Goal: Task Accomplishment & Management: Manage account settings

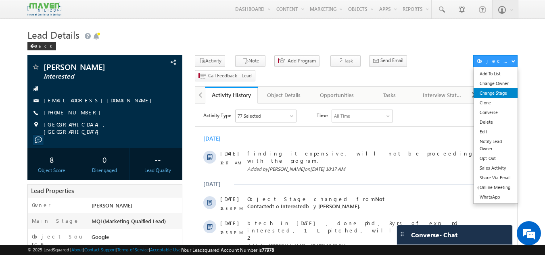
click at [498, 95] on link "Change Stage" at bounding box center [496, 93] width 44 height 10
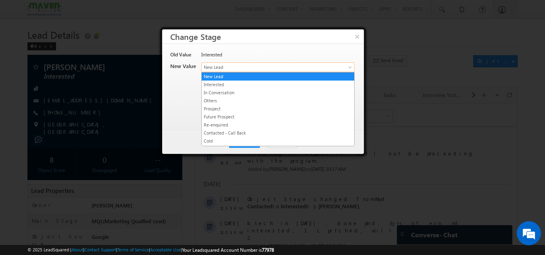
click at [260, 66] on span "New Lead" at bounding box center [265, 67] width 126 height 7
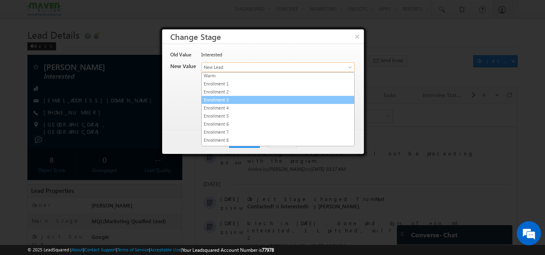
scroll to position [153, 0]
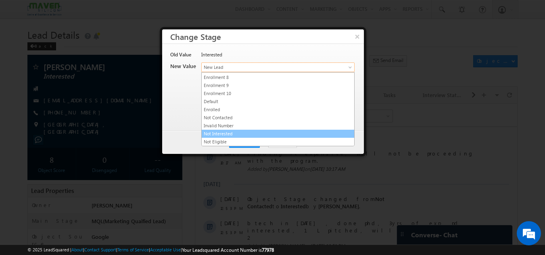
click at [223, 134] on link "Not Interested" at bounding box center [278, 133] width 153 height 7
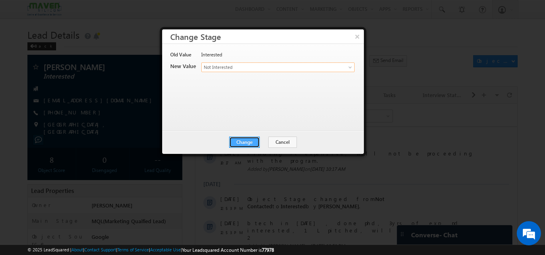
click at [243, 143] on button "Change" at bounding box center [244, 142] width 31 height 11
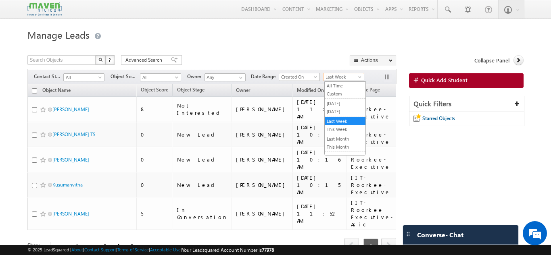
click at [339, 77] on span "Last Week" at bounding box center [343, 76] width 38 height 7
click at [341, 132] on link "This Week" at bounding box center [345, 129] width 41 height 7
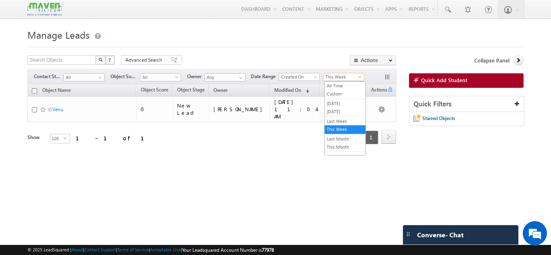
click at [341, 77] on span "This Week" at bounding box center [343, 76] width 38 height 7
click at [333, 124] on link "Last Week" at bounding box center [345, 121] width 41 height 7
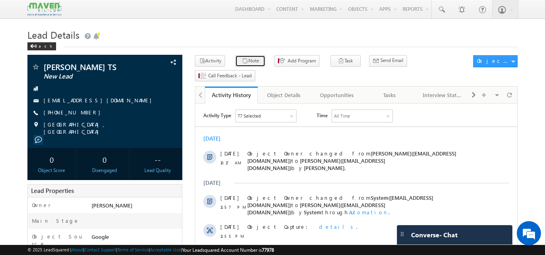
click at [235, 60] on button "Note" at bounding box center [250, 61] width 30 height 12
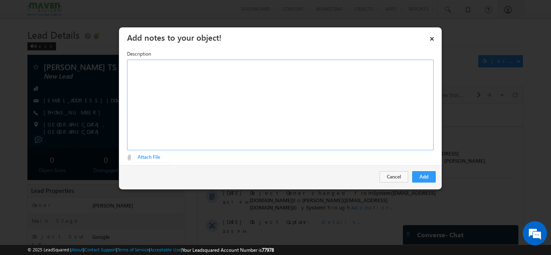
click at [245, 96] on div "Rich Text Editor, Description-inline-editor-div" at bounding box center [280, 105] width 307 height 91
click at [429, 176] on button "Add" at bounding box center [423, 177] width 23 height 11
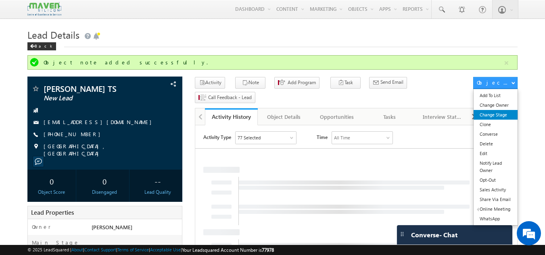
click at [492, 116] on link "Change Stage" at bounding box center [496, 115] width 44 height 10
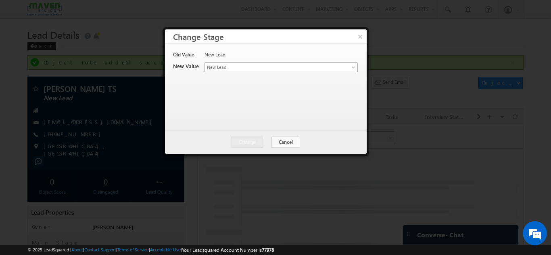
click at [262, 69] on span "New Lead" at bounding box center [268, 67] width 126 height 7
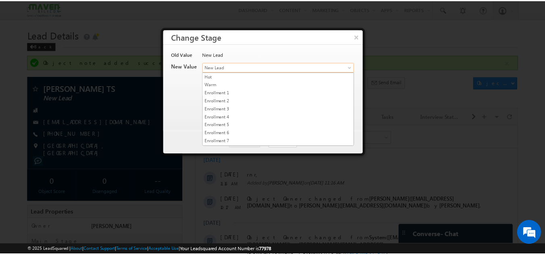
scroll to position [153, 0]
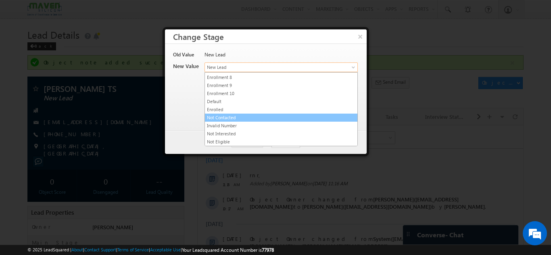
click at [230, 115] on link "Not Contacted" at bounding box center [281, 117] width 153 height 7
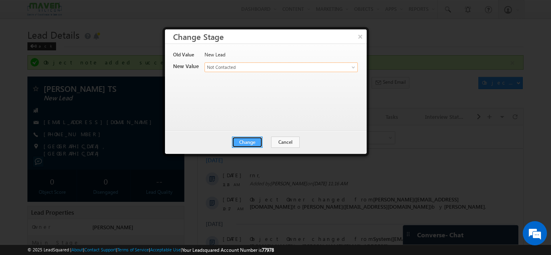
click at [248, 143] on button "Change" at bounding box center [247, 142] width 31 height 11
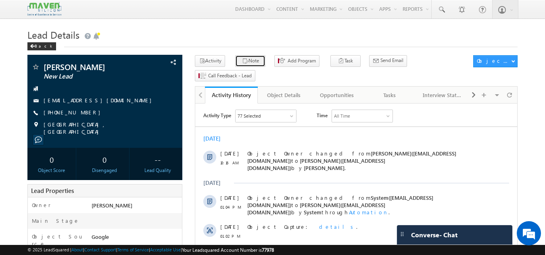
click at [244, 61] on button "Note" at bounding box center [250, 61] width 30 height 12
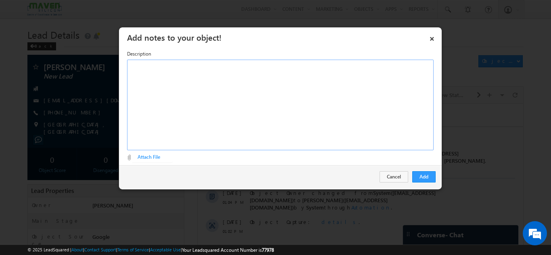
click at [204, 103] on div "Rich Text Editor, Description-inline-editor-div" at bounding box center [280, 105] width 307 height 91
click at [421, 172] on button "Add" at bounding box center [423, 177] width 23 height 11
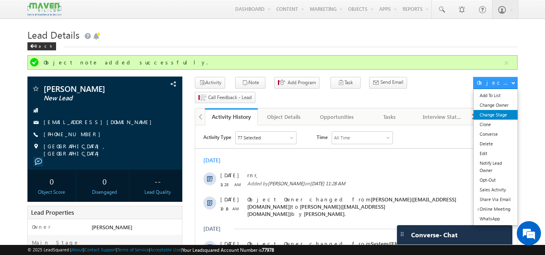
click at [490, 117] on link "Change Stage" at bounding box center [496, 115] width 44 height 10
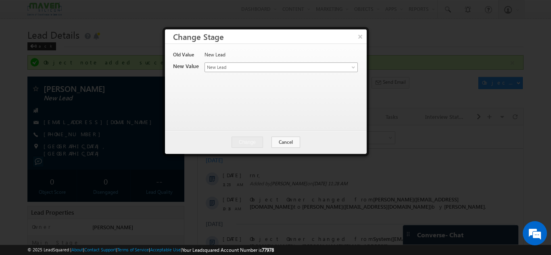
click at [250, 64] on span "New Lead" at bounding box center [268, 67] width 126 height 7
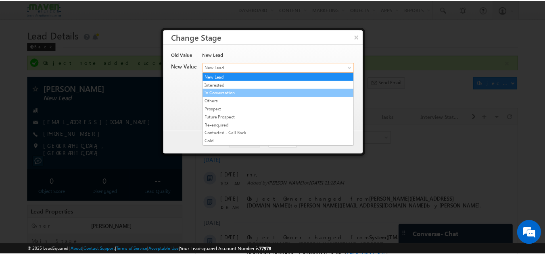
scroll to position [153, 0]
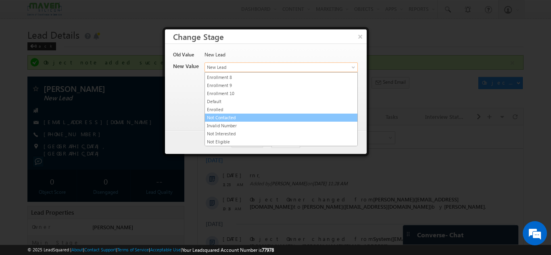
click at [226, 117] on link "Not Contacted" at bounding box center [281, 117] width 153 height 7
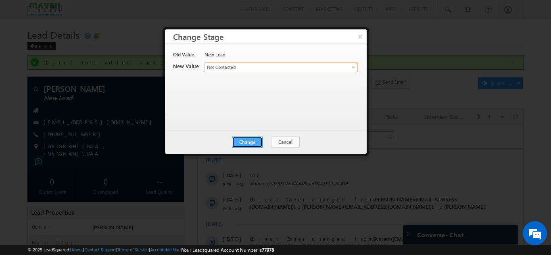
click at [255, 140] on button "Change" at bounding box center [247, 142] width 31 height 11
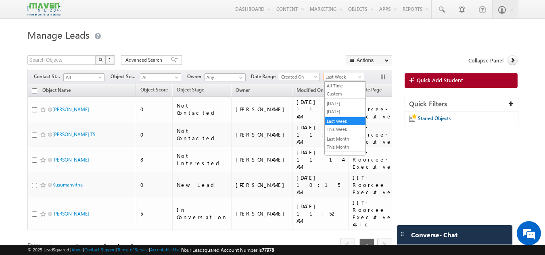
click at [349, 77] on span "Last Week" at bounding box center [343, 76] width 38 height 7
click at [333, 128] on link "This Week" at bounding box center [345, 129] width 41 height 7
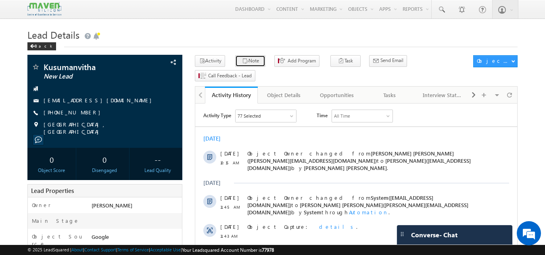
click at [248, 59] on button "Note" at bounding box center [250, 61] width 30 height 12
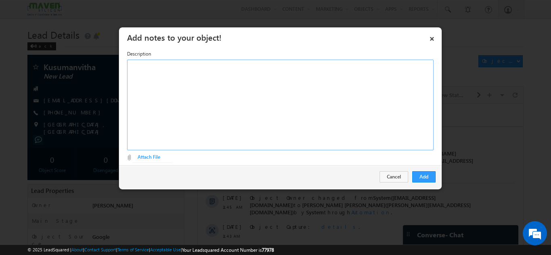
click at [220, 69] on div "Rich Text Editor, Description-inline-editor-div" at bounding box center [280, 105] width 307 height 91
click at [423, 177] on button "Add" at bounding box center [423, 177] width 23 height 11
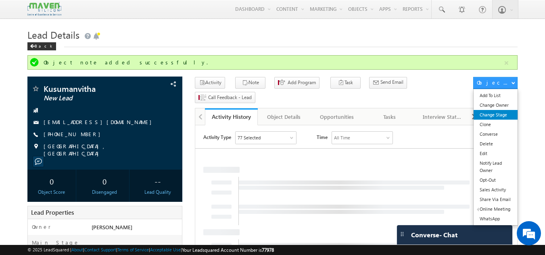
click at [495, 113] on link "Change Stage" at bounding box center [496, 115] width 44 height 10
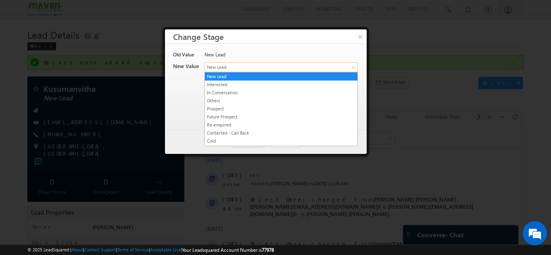
click at [266, 69] on span "New Lead" at bounding box center [268, 67] width 126 height 7
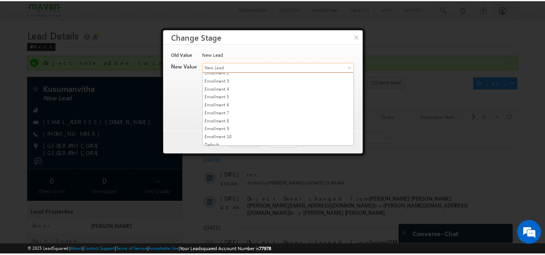
scroll to position [153, 0]
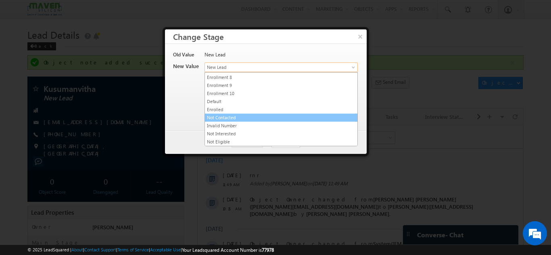
click at [231, 117] on link "Not Contacted" at bounding box center [281, 117] width 153 height 7
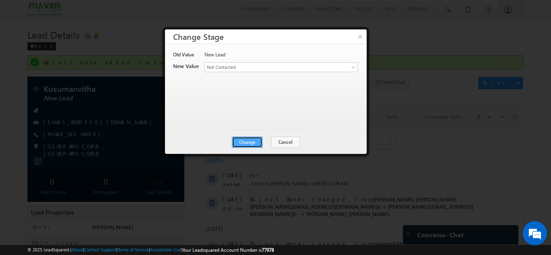
click at [249, 142] on button "Change" at bounding box center [247, 142] width 31 height 11
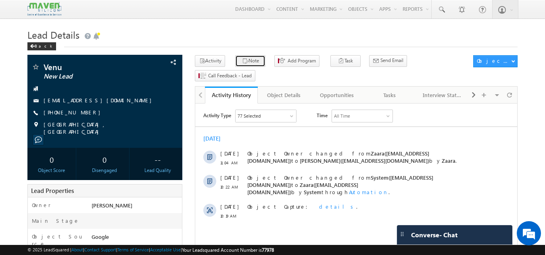
click at [253, 63] on button "Note" at bounding box center [250, 61] width 30 height 12
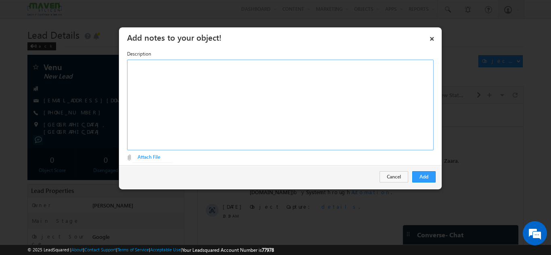
click at [239, 92] on div "Rich Text Editor, Description-inline-editor-div" at bounding box center [280, 105] width 307 height 91
click at [425, 182] on button "Add" at bounding box center [423, 177] width 23 height 11
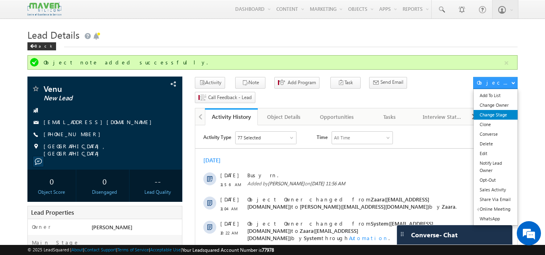
click at [494, 113] on link "Change Stage" at bounding box center [496, 115] width 44 height 10
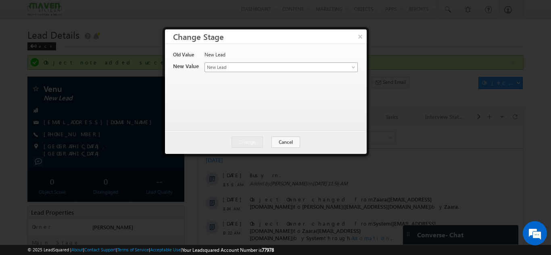
click at [294, 69] on span "New Lead" at bounding box center [268, 67] width 126 height 7
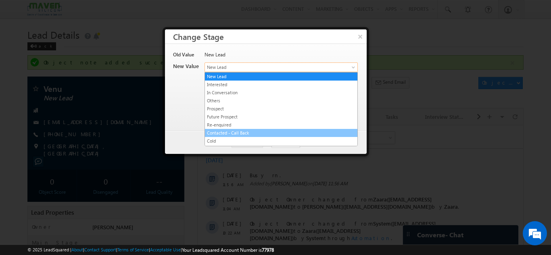
click at [230, 129] on li "Contacted - Call Back" at bounding box center [281, 133] width 153 height 8
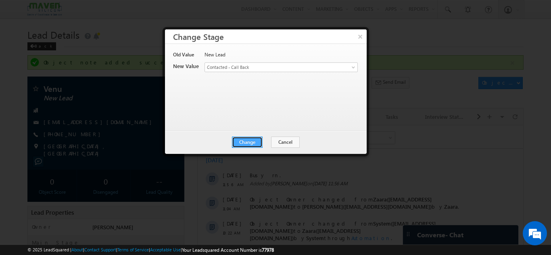
click at [245, 145] on button "Change" at bounding box center [247, 142] width 31 height 11
